Goal: Check status: Check status

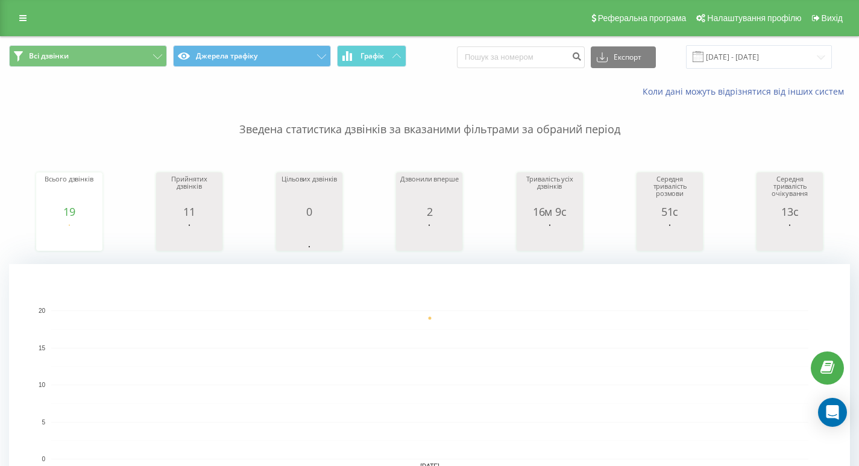
click at [234, 311] on rect "A chart." at bounding box center [429, 385] width 757 height 149
click at [763, 57] on input "[DATE] - [DATE]" at bounding box center [759, 57] width 146 height 24
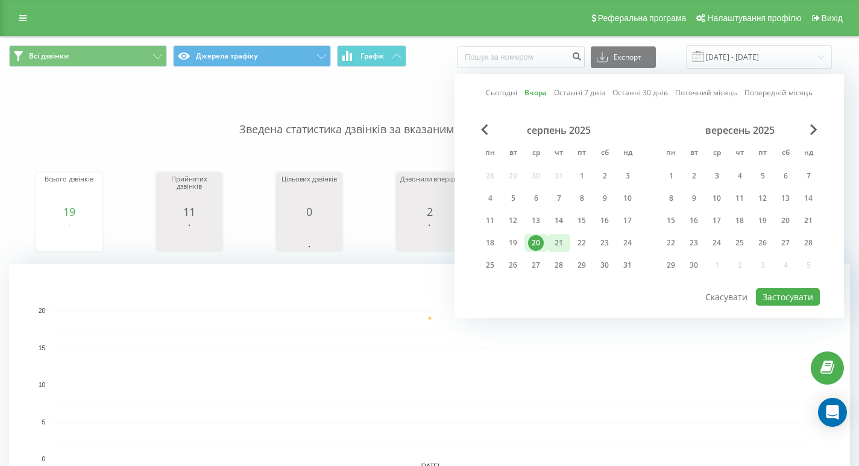
click at [561, 238] on div "21" at bounding box center [559, 243] width 16 height 16
click at [796, 296] on button "Застосувати" at bounding box center [788, 296] width 64 height 17
type input "[DATE] - [DATE]"
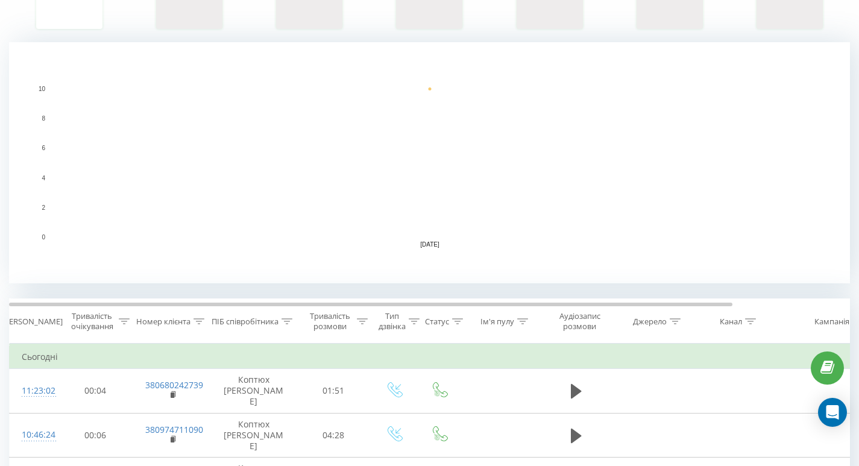
scroll to position [362, 0]
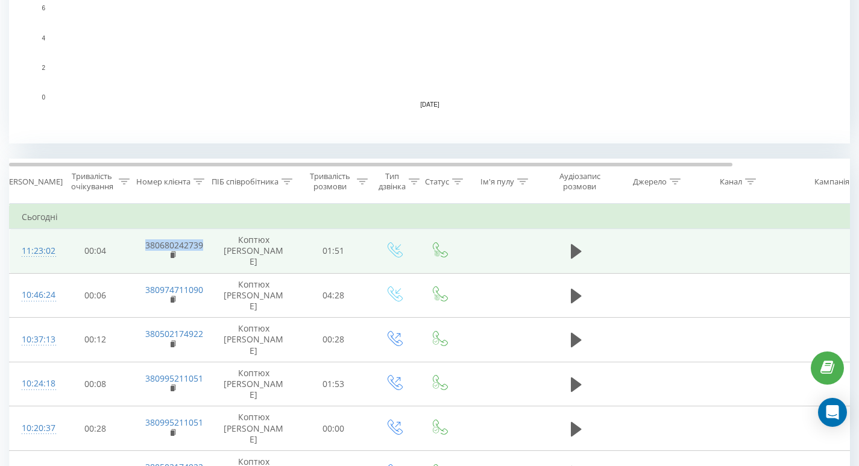
drag, startPoint x: 206, startPoint y: 243, endPoint x: 141, endPoint y: 240, distance: 65.8
click at [141, 240] on td "380680242739" at bounding box center [172, 251] width 78 height 45
copy link "380680242739"
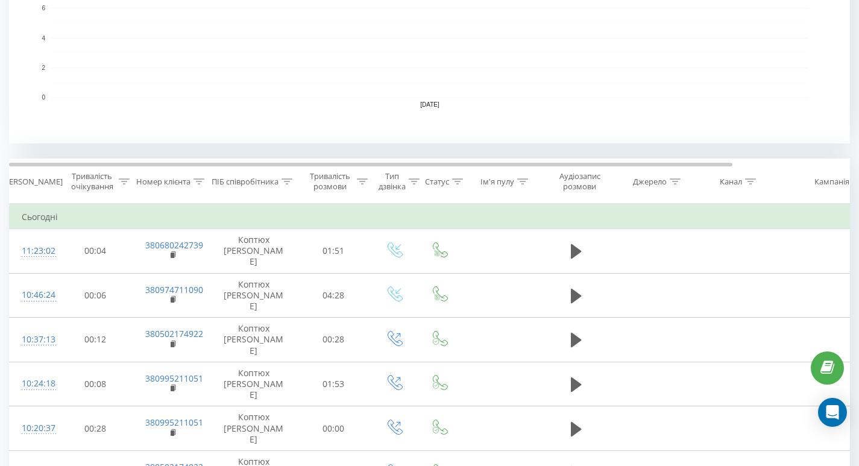
click at [19, 93] on rect "A chart." at bounding box center [429, 22] width 841 height 241
